Goal: Information Seeking & Learning: Learn about a topic

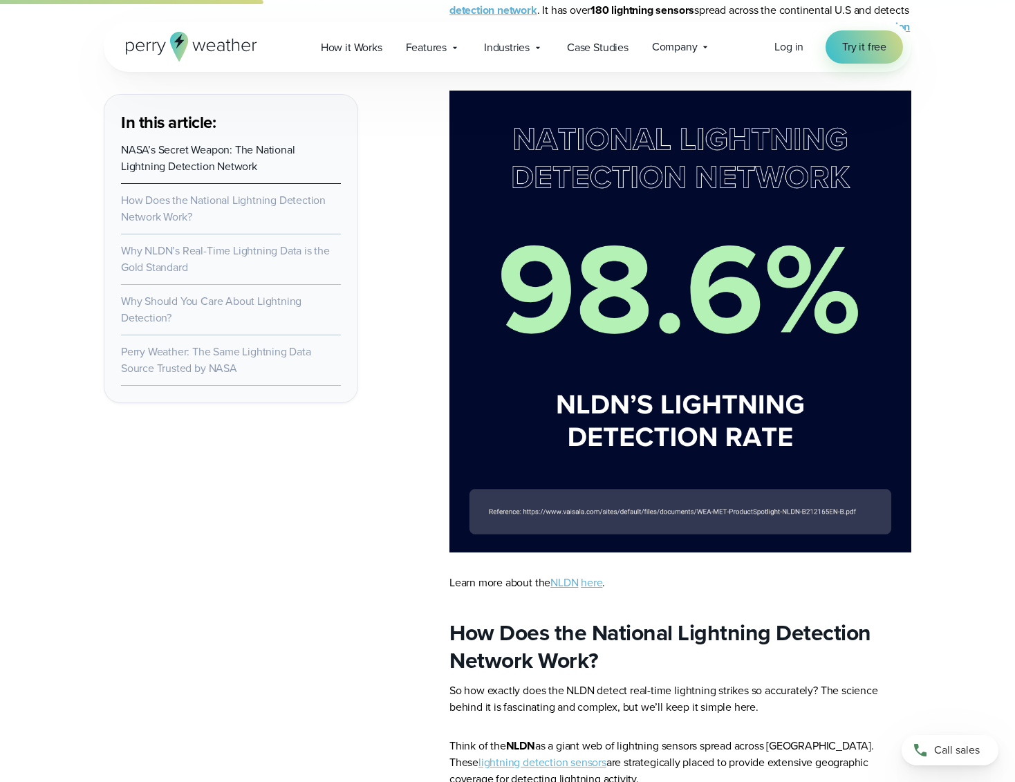
scroll to position [1037, 0]
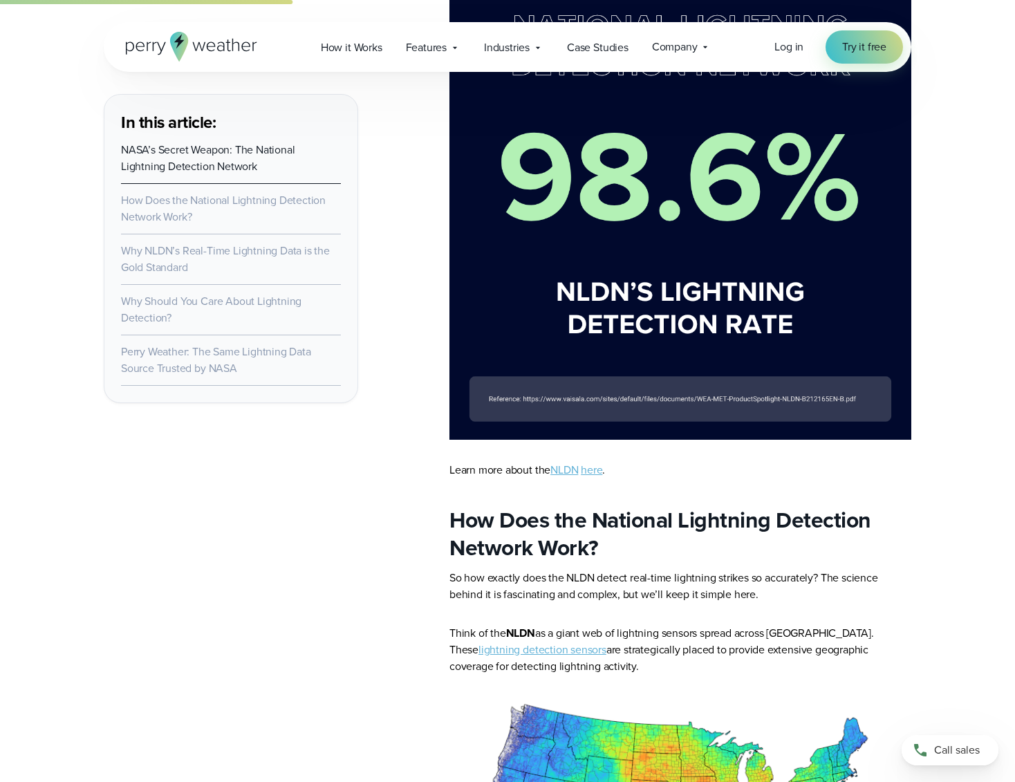
click at [595, 394] on img at bounding box center [680, 209] width 462 height 462
click at [780, 393] on img at bounding box center [680, 209] width 462 height 462
drag, startPoint x: 764, startPoint y: 398, endPoint x: 721, endPoint y: 398, distance: 42.9
click at [721, 398] on img at bounding box center [680, 209] width 462 height 462
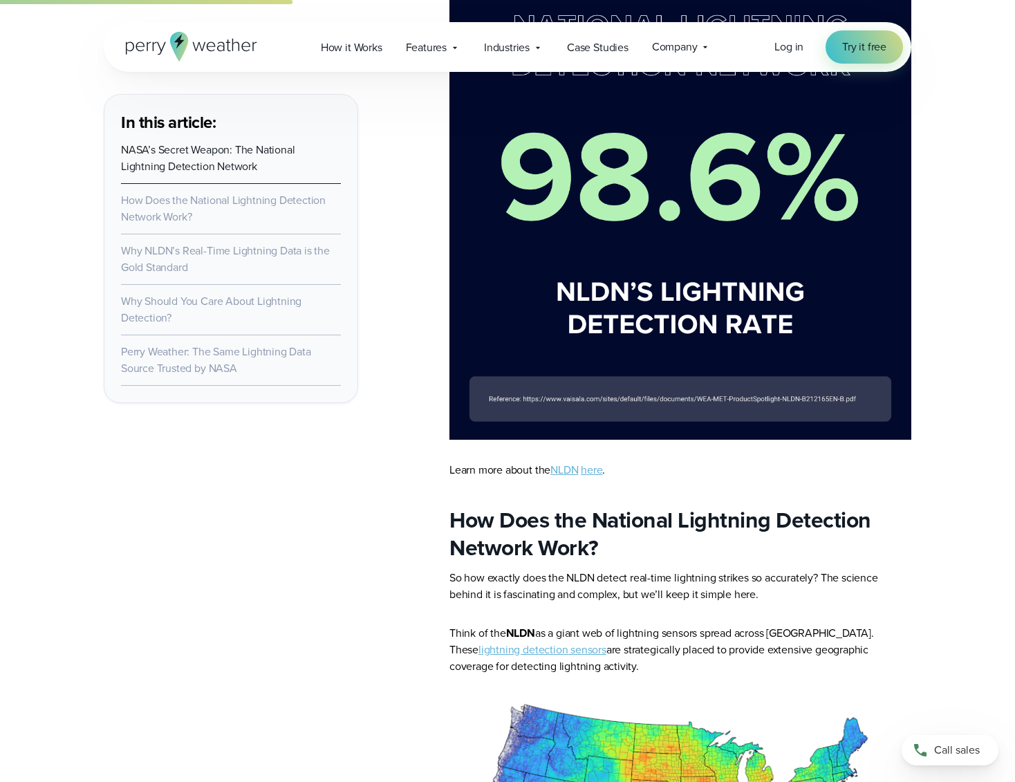
click at [572, 467] on link "NLDN" at bounding box center [564, 470] width 28 height 16
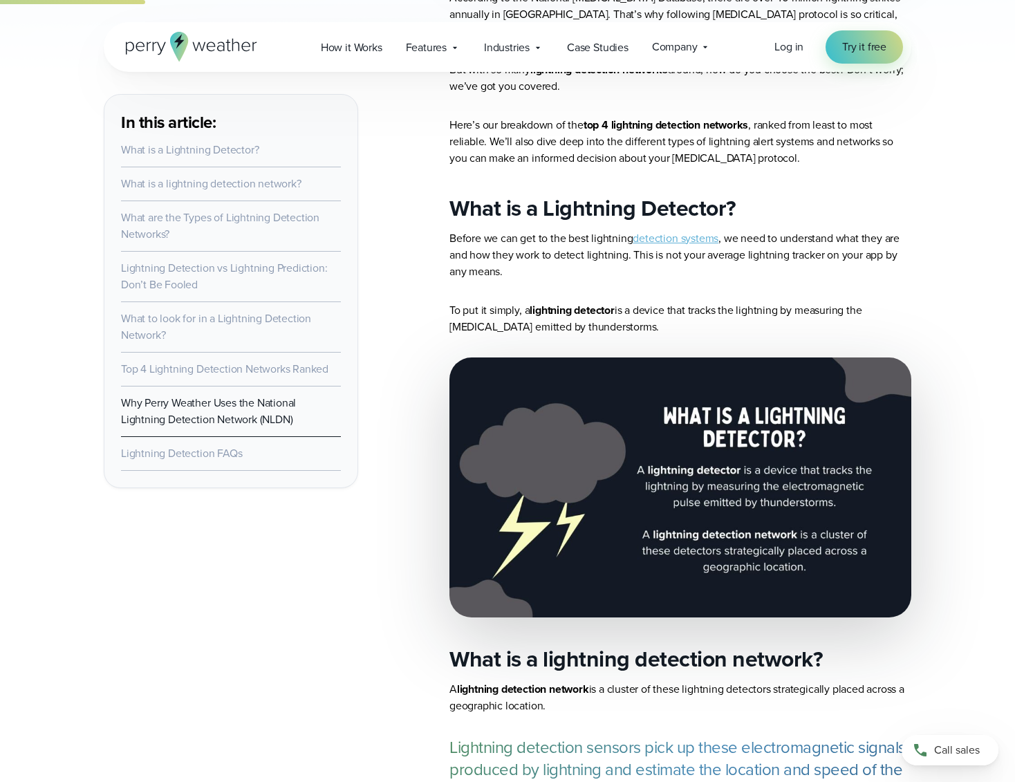
scroll to position [783, 0]
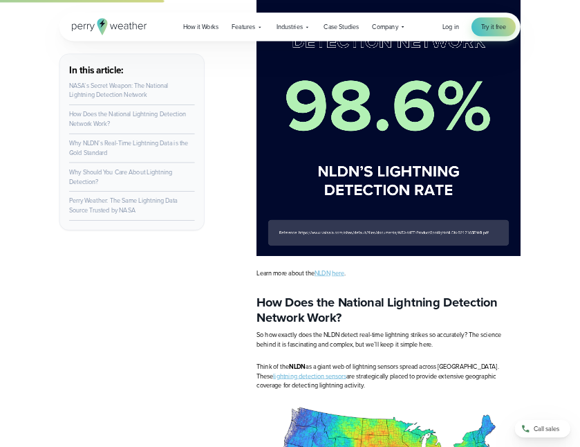
scroll to position [1037, 0]
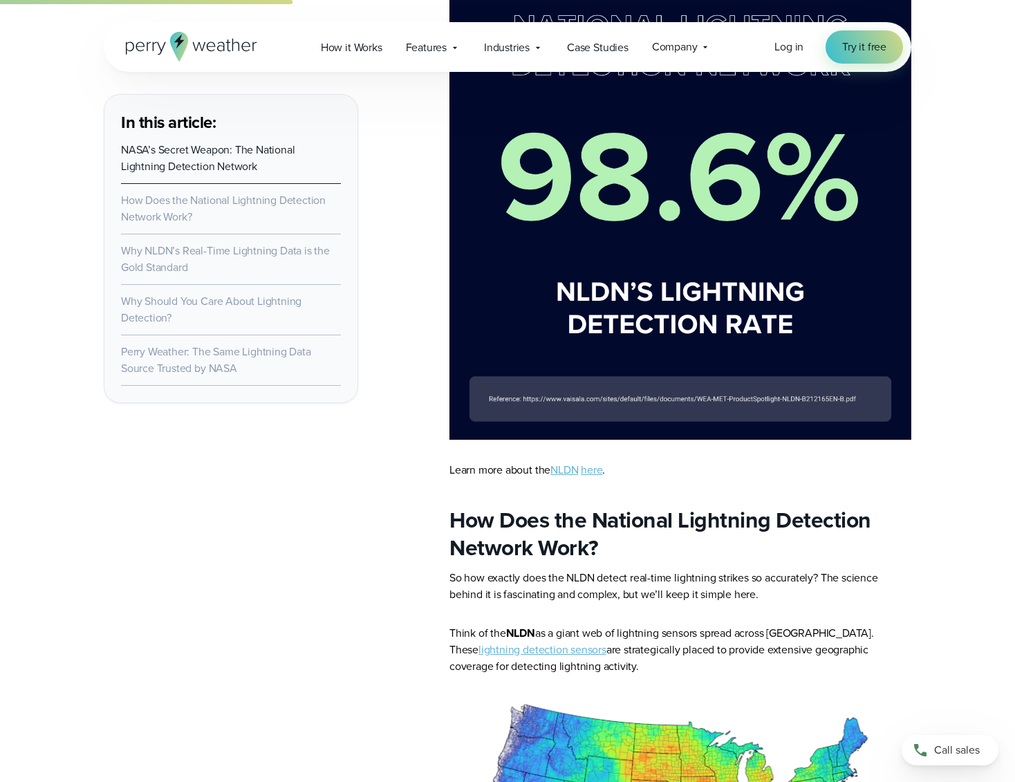
click at [790, 395] on img at bounding box center [680, 209] width 462 height 462
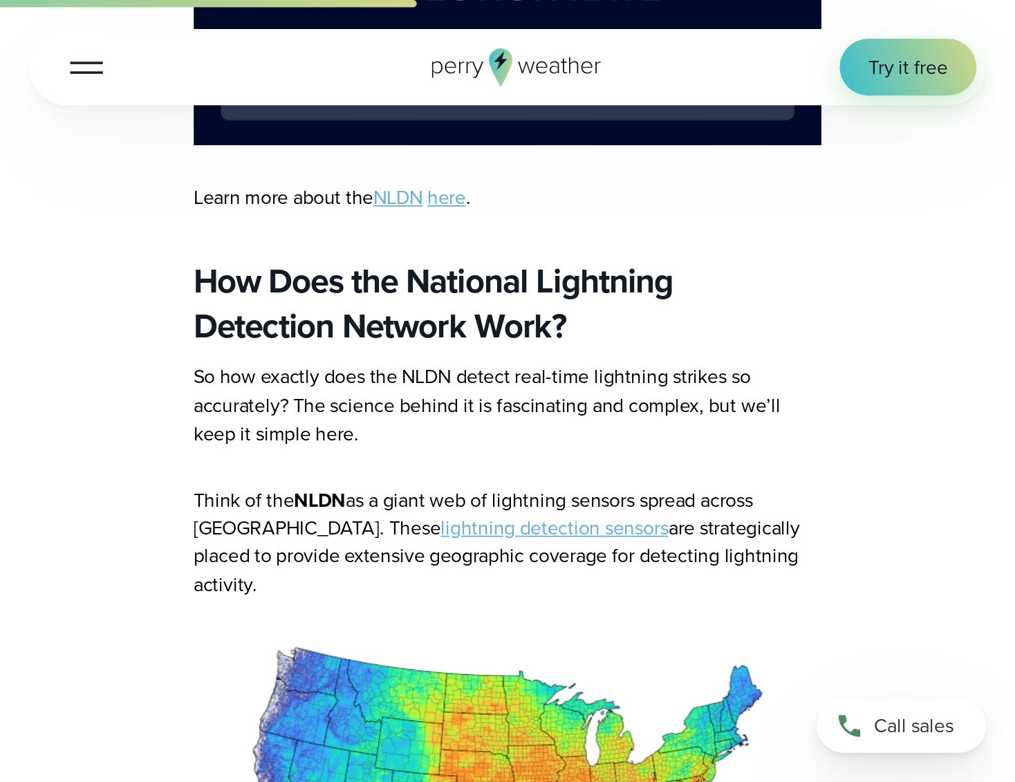
scroll to position [1595, 0]
